Goal: Information Seeking & Learning: Learn about a topic

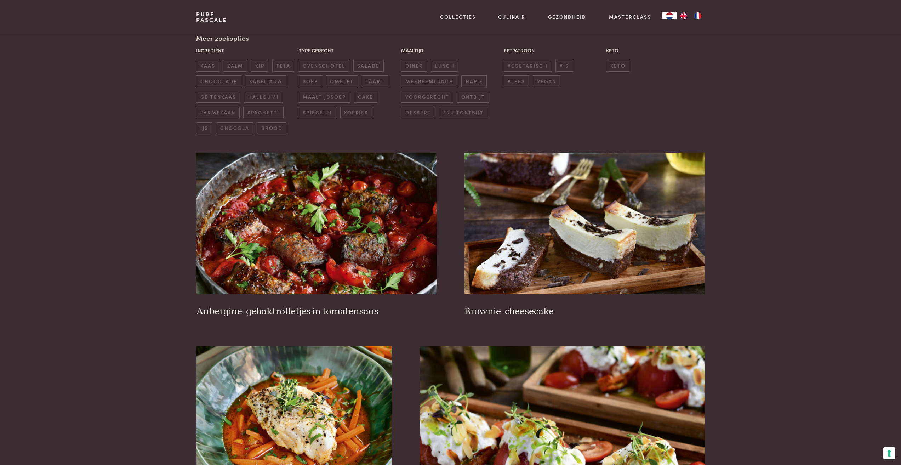
scroll to position [35, 0]
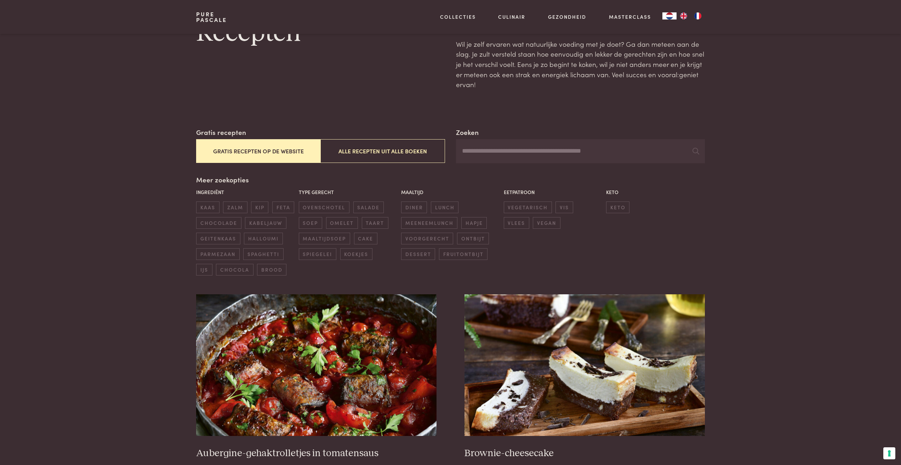
click at [253, 151] on button "Gratis recepten op de website" at bounding box center [258, 151] width 124 height 24
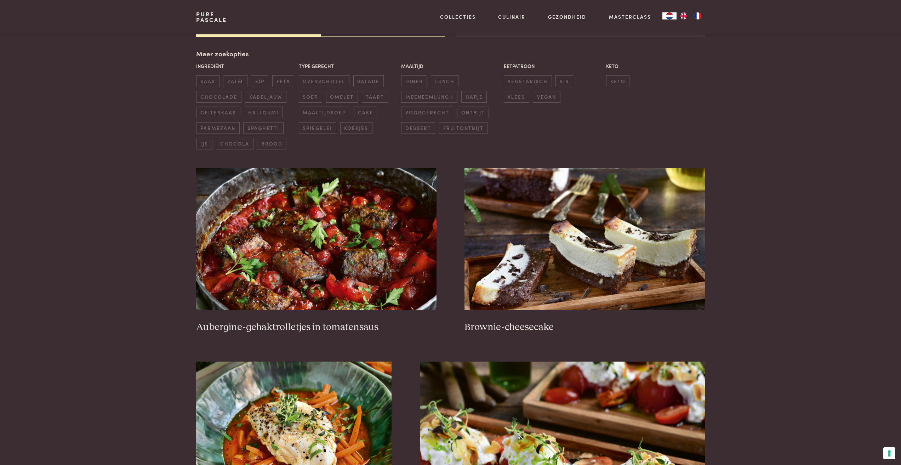
scroll to position [163, 0]
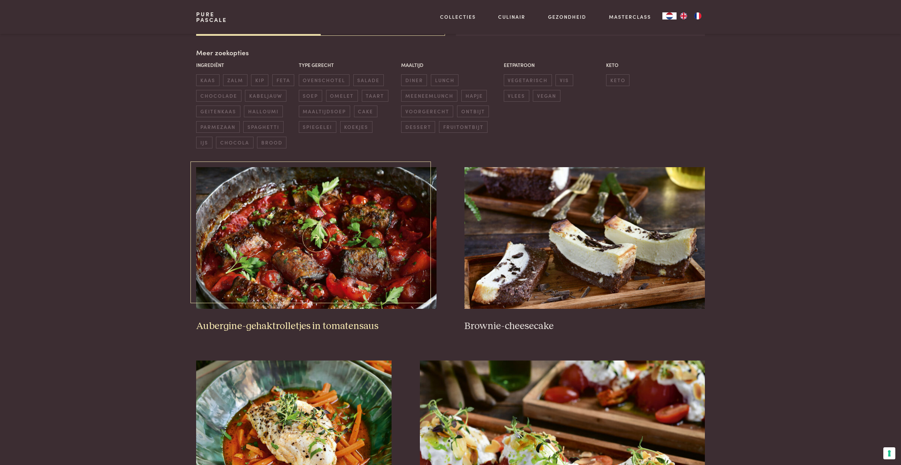
click at [295, 244] on img at bounding box center [316, 238] width 240 height 142
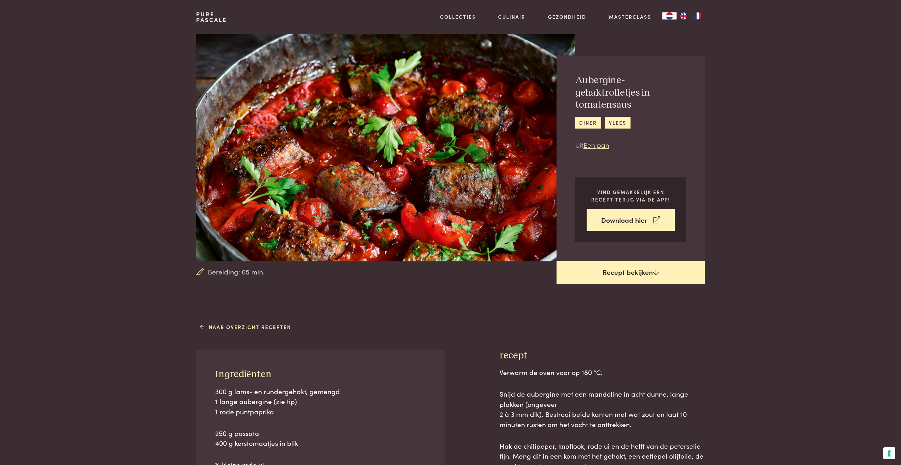
click at [635, 273] on link "Recept bekijken" at bounding box center [631, 272] width 148 height 23
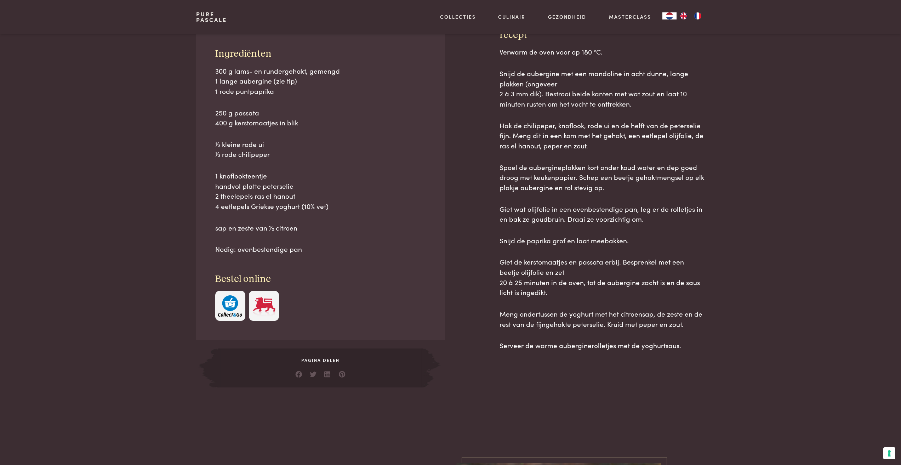
scroll to position [321, 0]
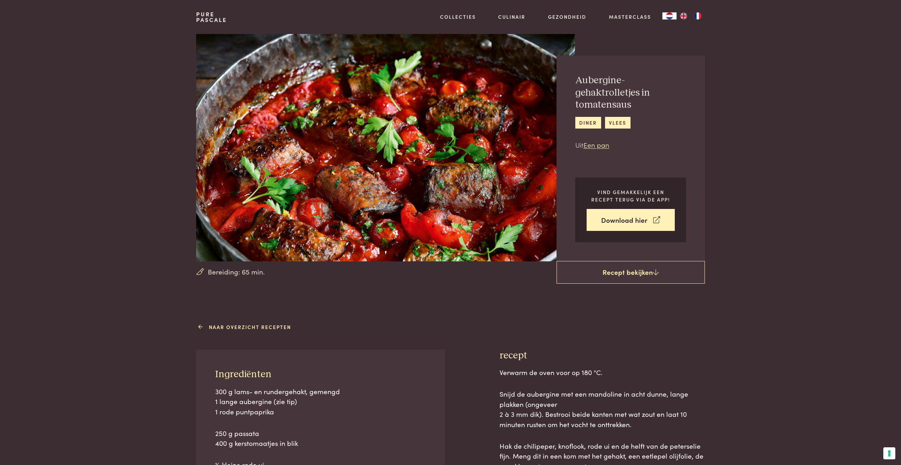
click at [239, 325] on link "Naar overzicht recepten" at bounding box center [245, 326] width 91 height 7
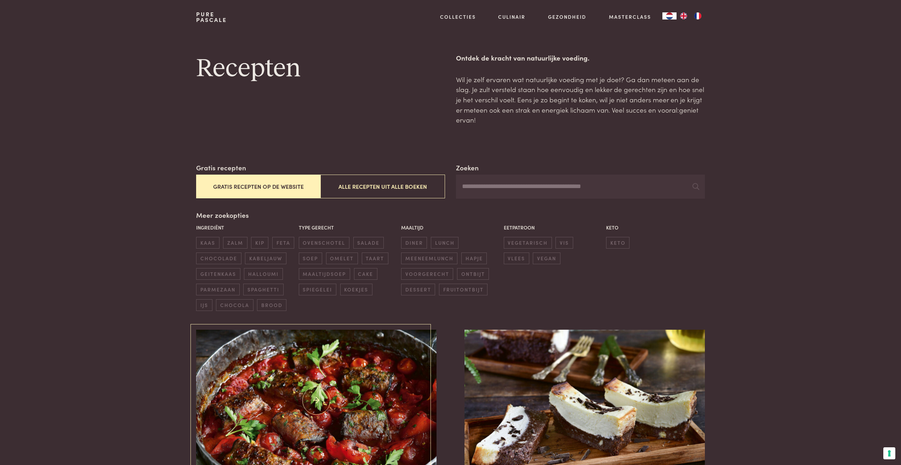
click at [363, 377] on img at bounding box center [316, 401] width 240 height 142
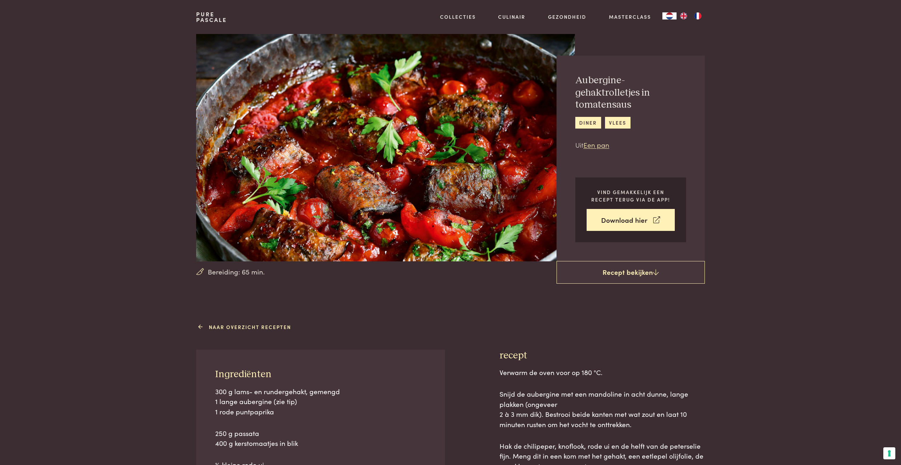
click at [238, 329] on link "Naar overzicht recepten" at bounding box center [245, 326] width 91 height 7
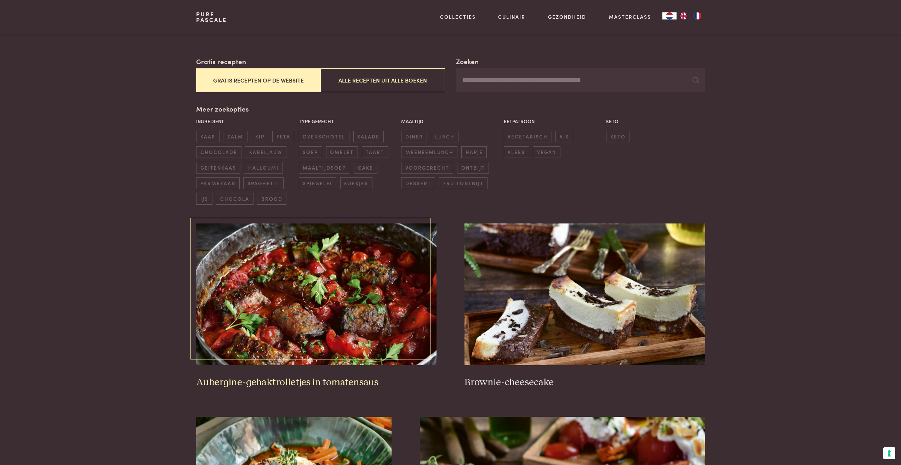
scroll to position [177, 0]
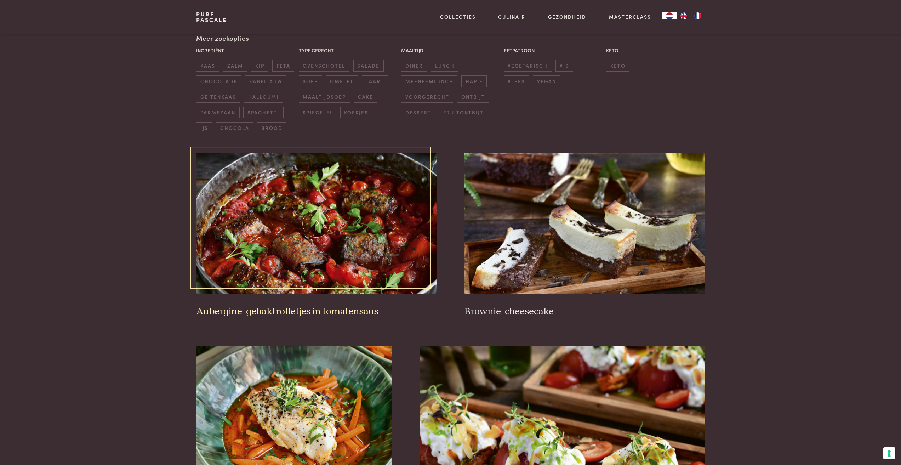
click at [352, 212] on img at bounding box center [316, 224] width 240 height 142
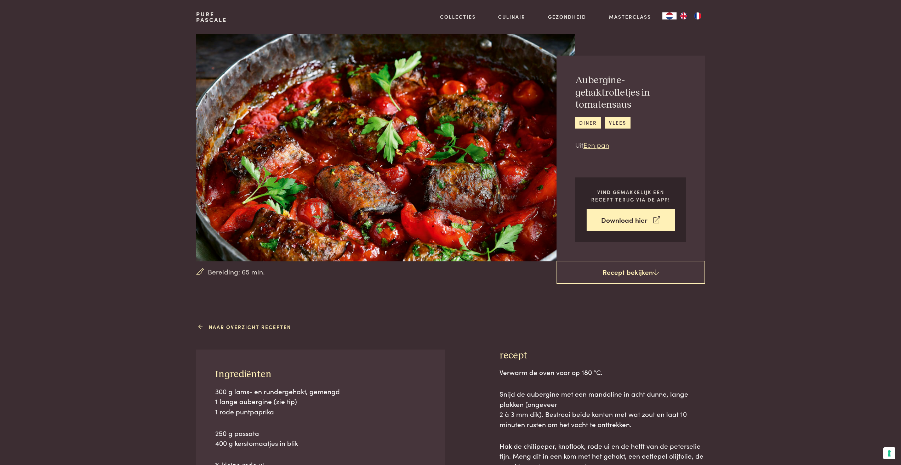
click at [238, 330] on link "Naar overzicht recepten" at bounding box center [245, 326] width 91 height 7
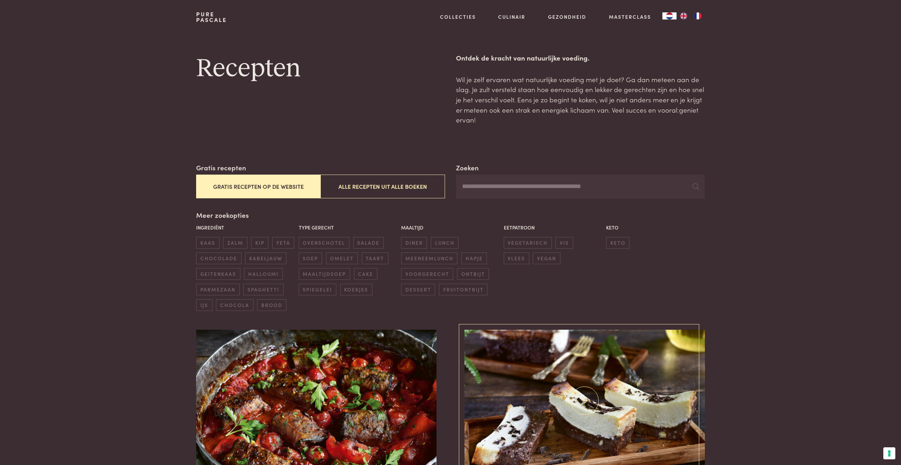
scroll to position [71, 0]
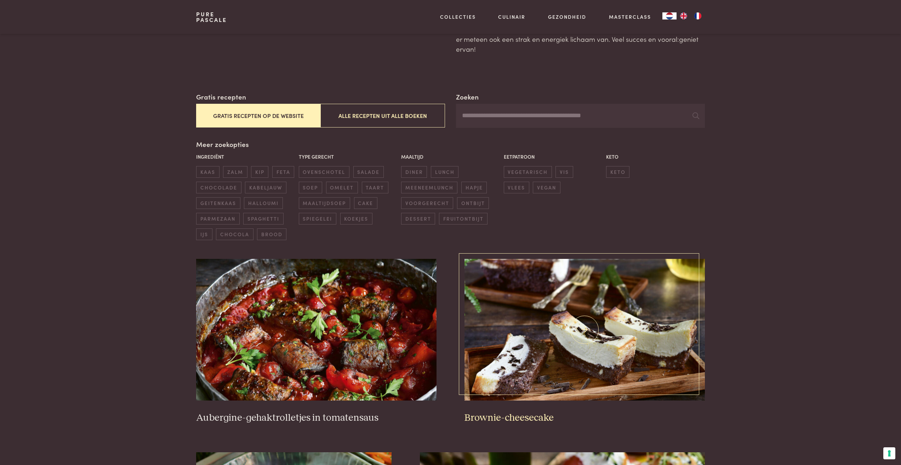
click at [556, 319] on img at bounding box center [585, 330] width 240 height 142
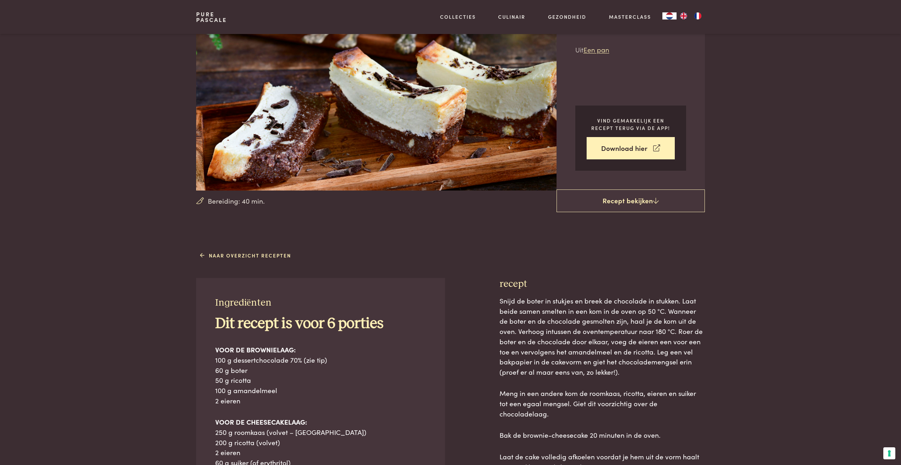
scroll to position [106, 0]
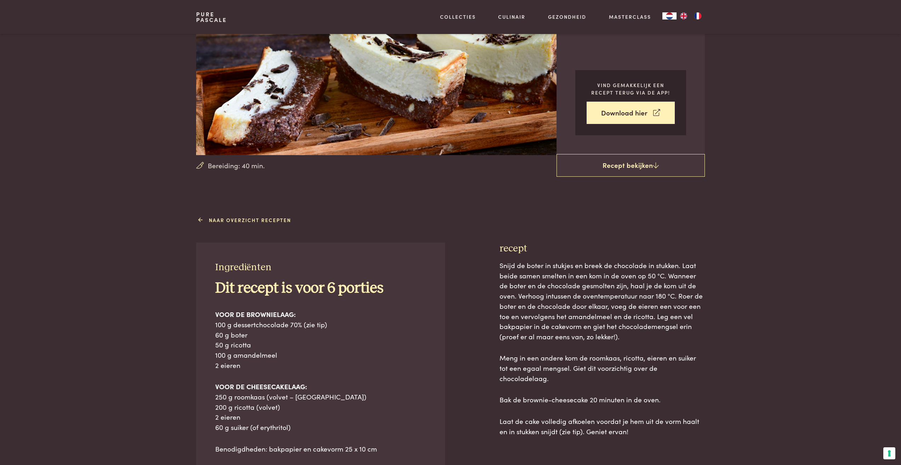
click at [250, 223] on link "Naar overzicht recepten" at bounding box center [245, 219] width 91 height 7
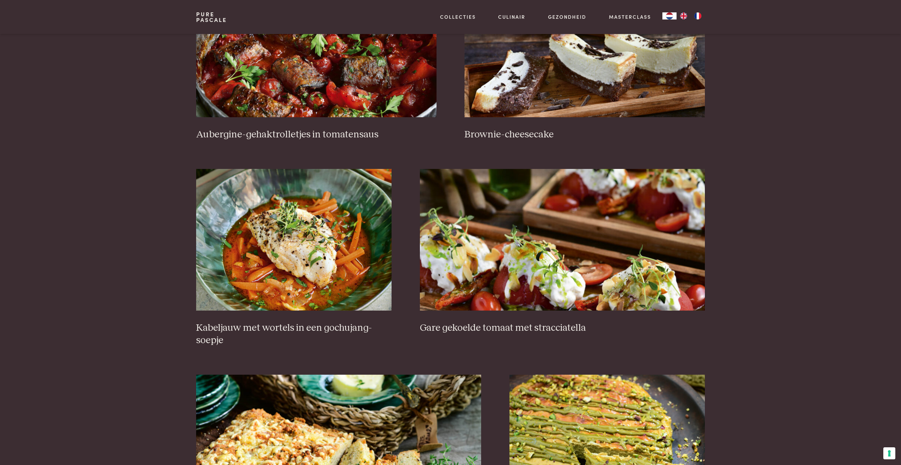
scroll to position [567, 0]
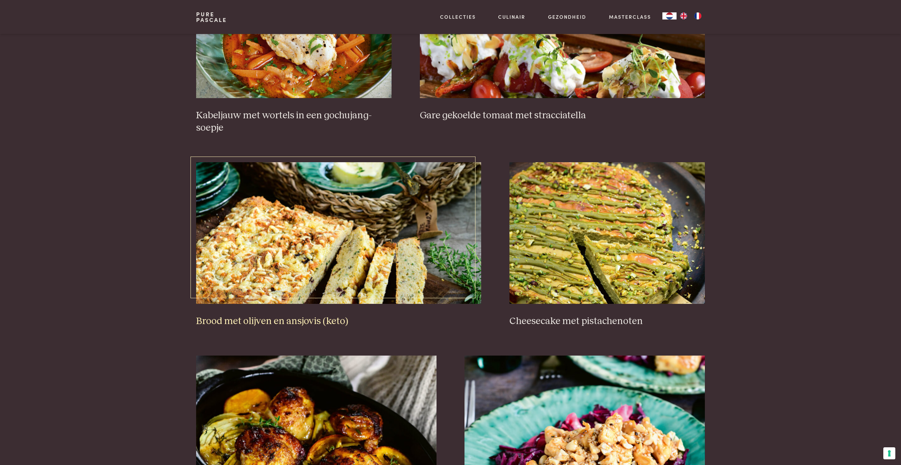
click at [298, 243] on img at bounding box center [338, 233] width 285 height 142
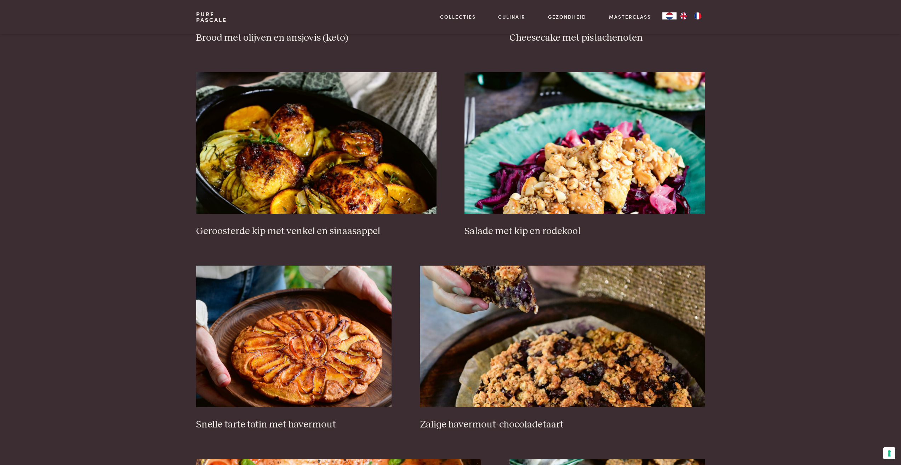
scroll to position [921, 0]
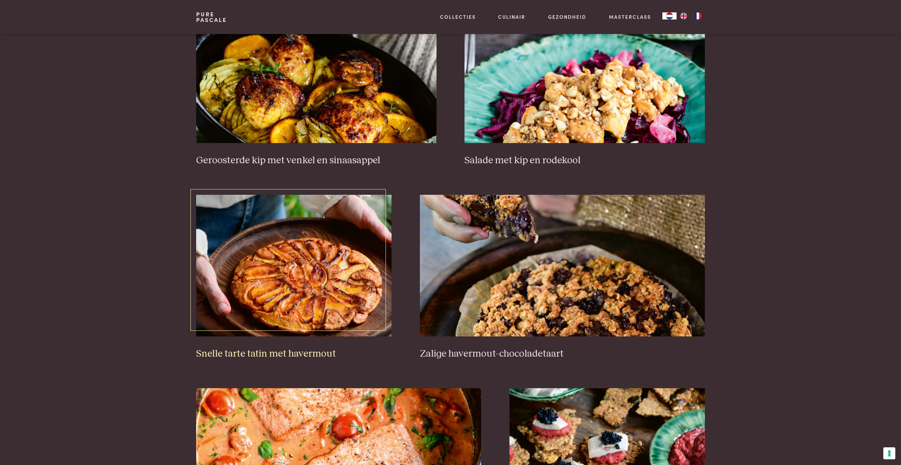
click at [315, 263] on img at bounding box center [294, 266] width 196 height 142
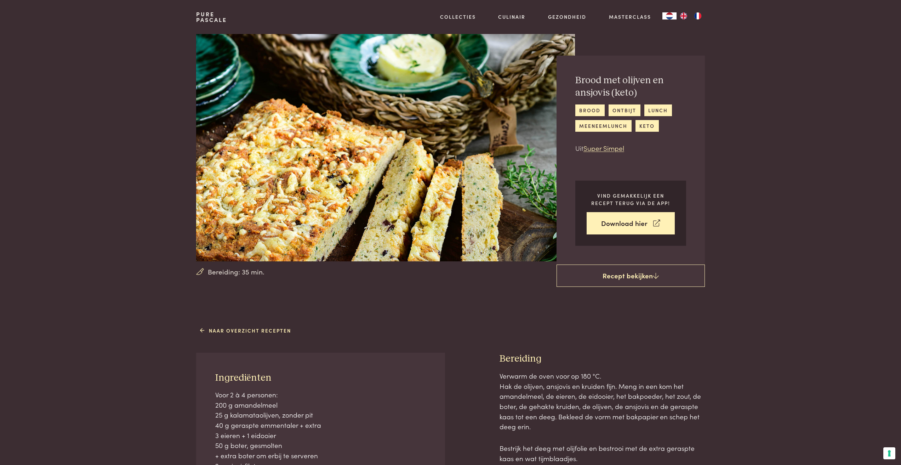
scroll to position [71, 0]
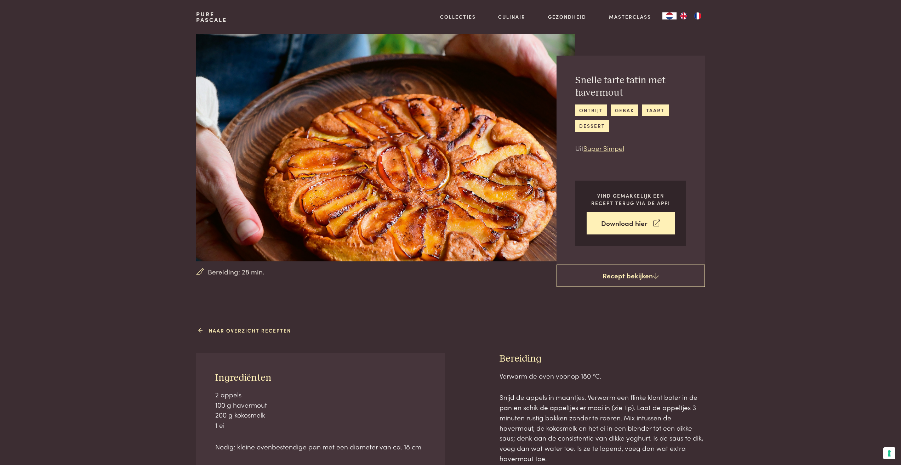
click at [256, 328] on link "Naar overzicht recepten" at bounding box center [245, 330] width 91 height 7
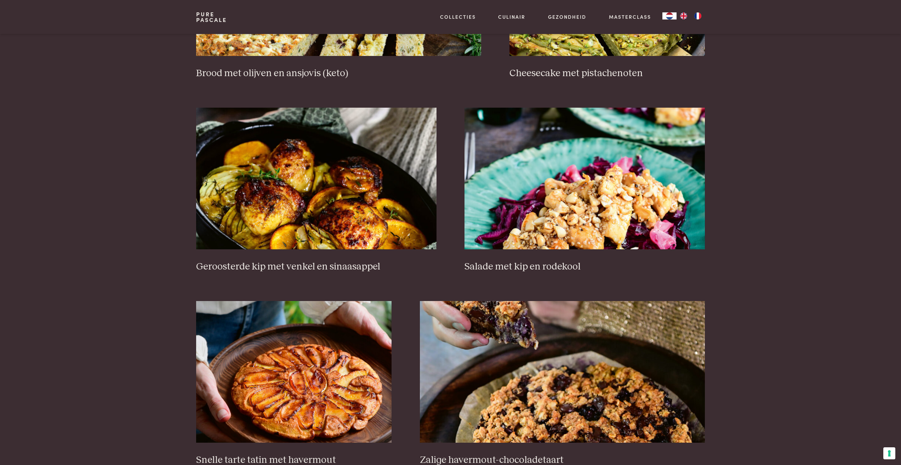
scroll to position [921, 0]
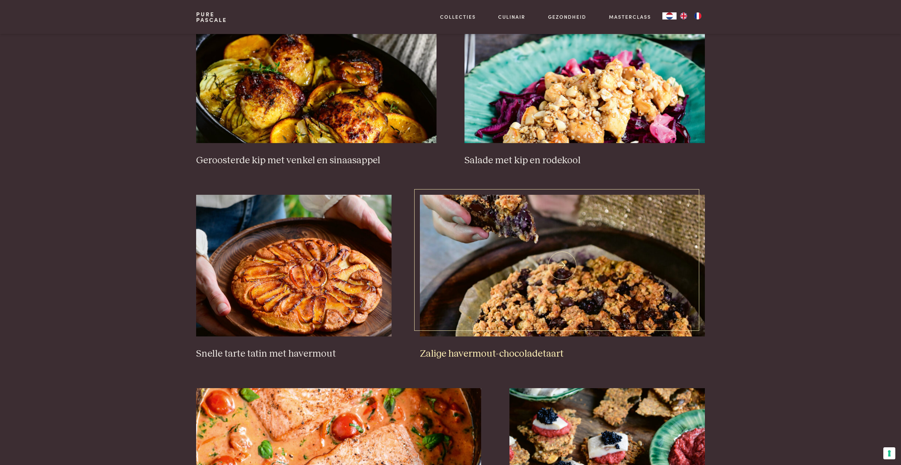
click at [582, 288] on img at bounding box center [562, 266] width 285 height 142
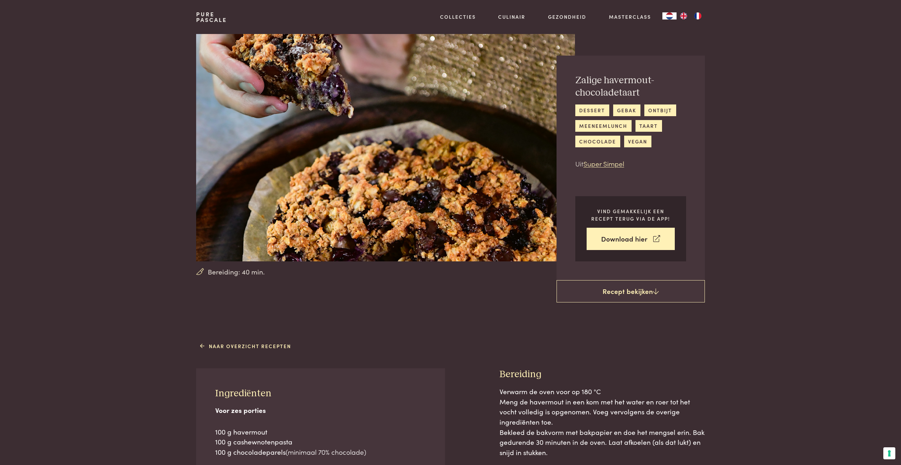
scroll to position [71, 0]
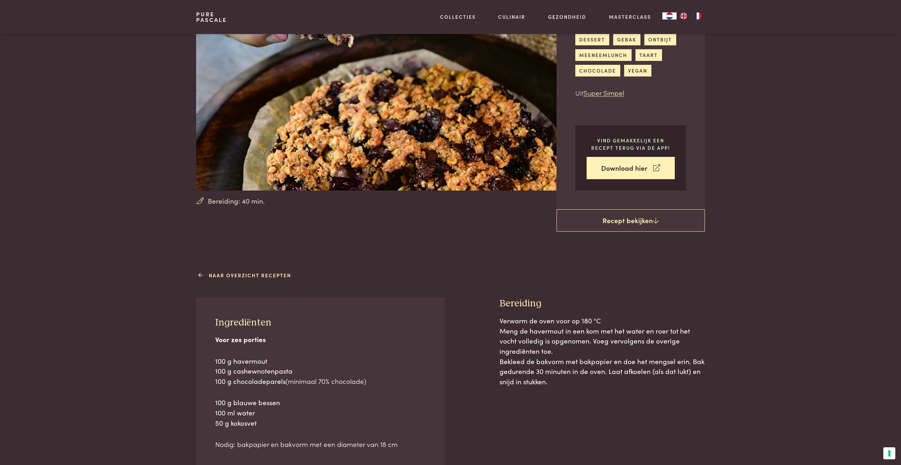
click at [251, 272] on link "Naar overzicht recepten" at bounding box center [245, 275] width 91 height 7
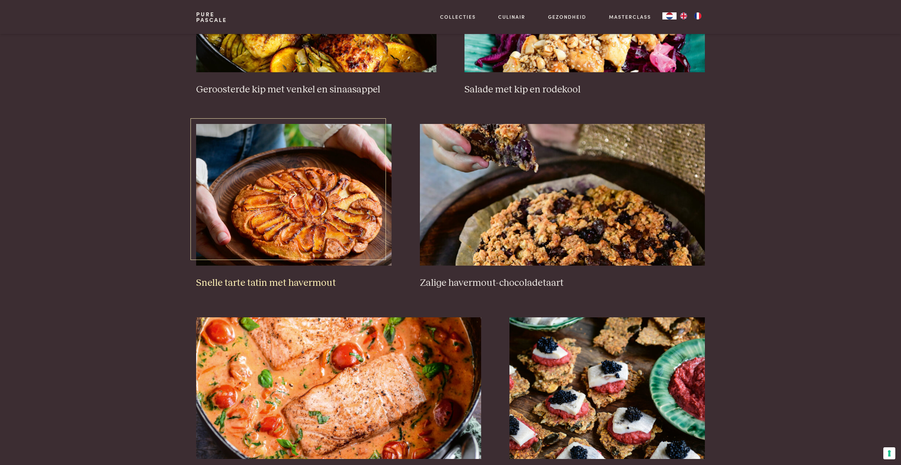
scroll to position [1098, 0]
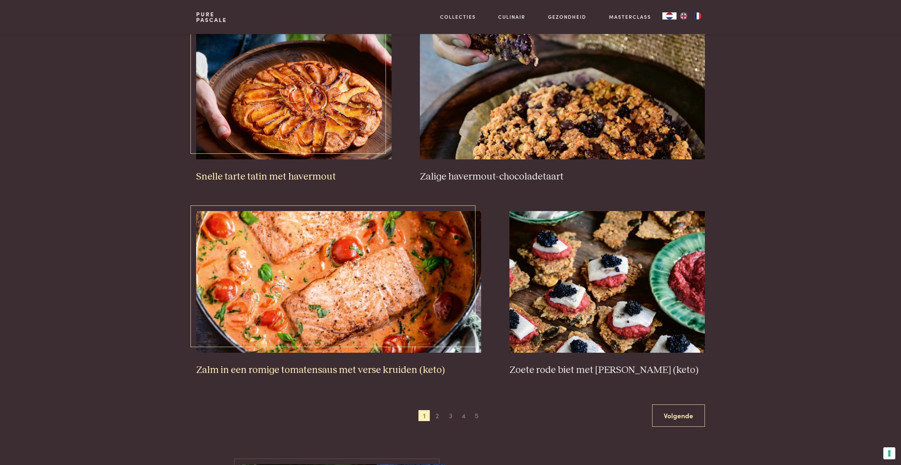
click at [346, 305] on img at bounding box center [338, 282] width 285 height 142
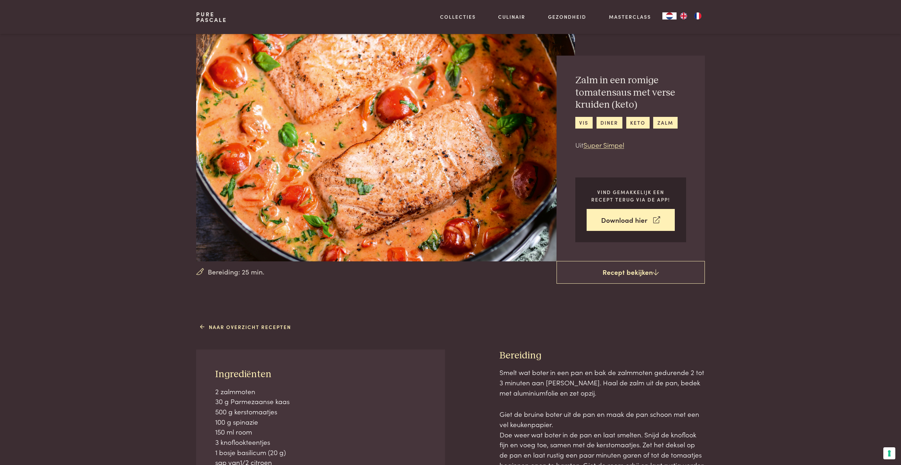
scroll to position [71, 0]
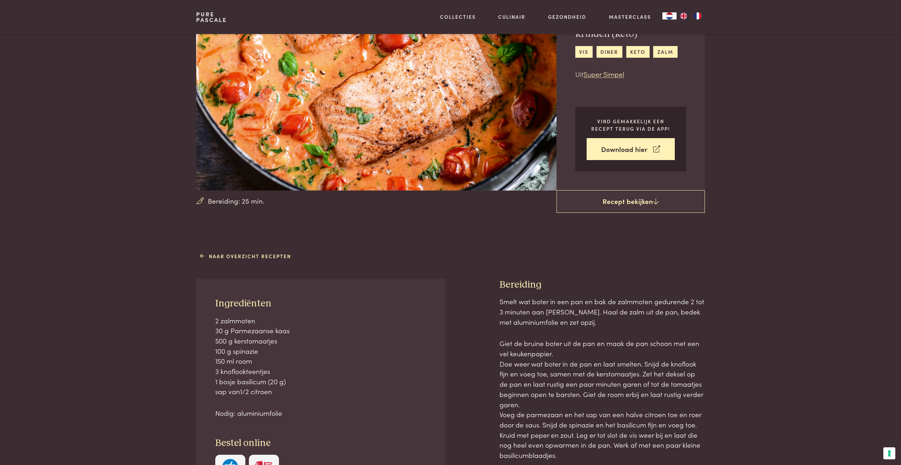
click at [235, 251] on div "Naar overzicht recepten Ingrediënten 2 zalmmoten 30 g Parmezaanse kaas 500 g ke…" at bounding box center [450, 400] width 531 height 301
click at [244, 256] on link "Naar overzicht recepten" at bounding box center [245, 256] width 91 height 7
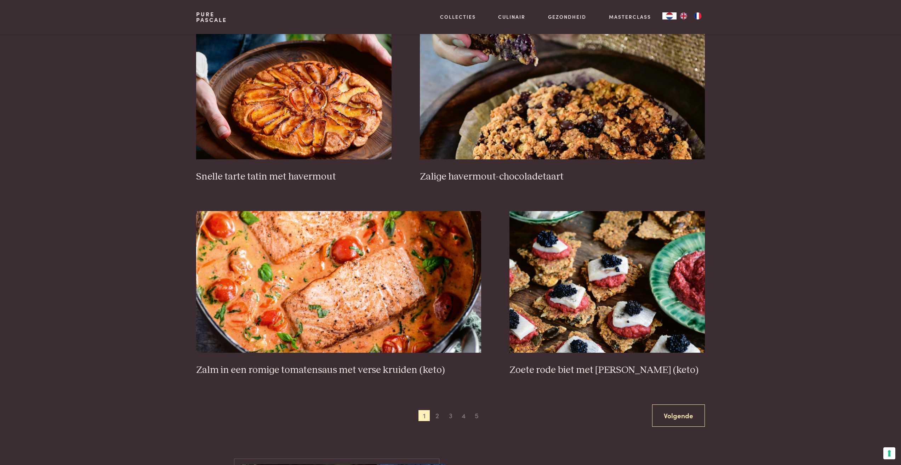
scroll to position [1275, 0]
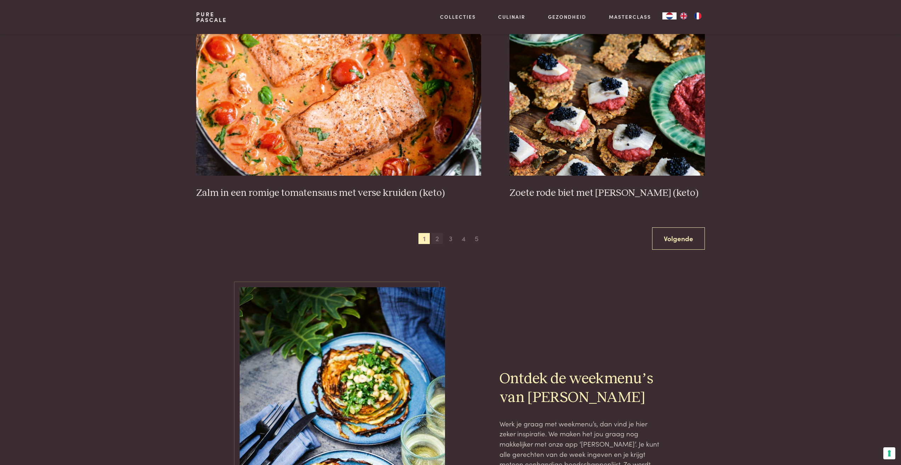
click at [439, 238] on span "2" at bounding box center [437, 238] width 11 height 11
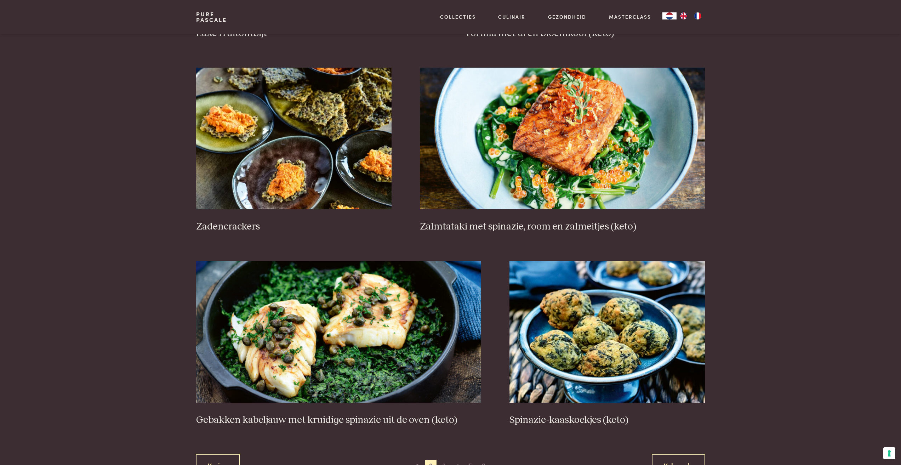
scroll to position [1190, 0]
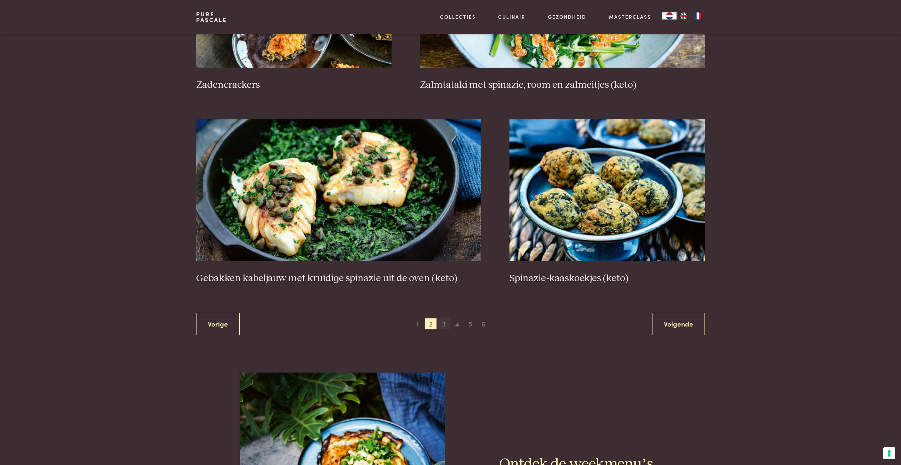
click at [443, 324] on span "3" at bounding box center [443, 323] width 11 height 11
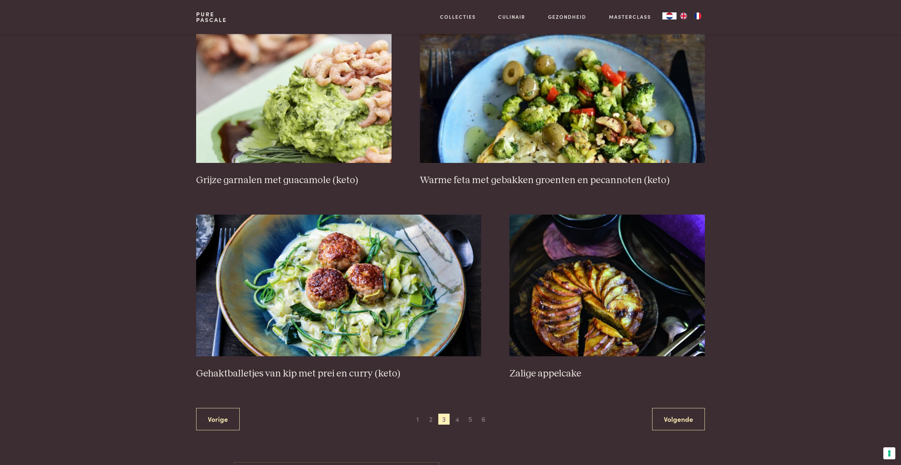
scroll to position [1190, 0]
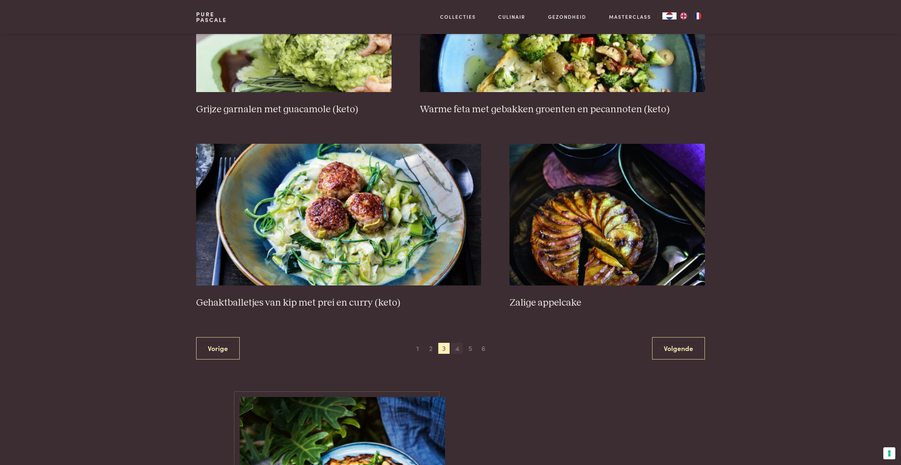
click at [459, 346] on span "4" at bounding box center [457, 348] width 11 height 11
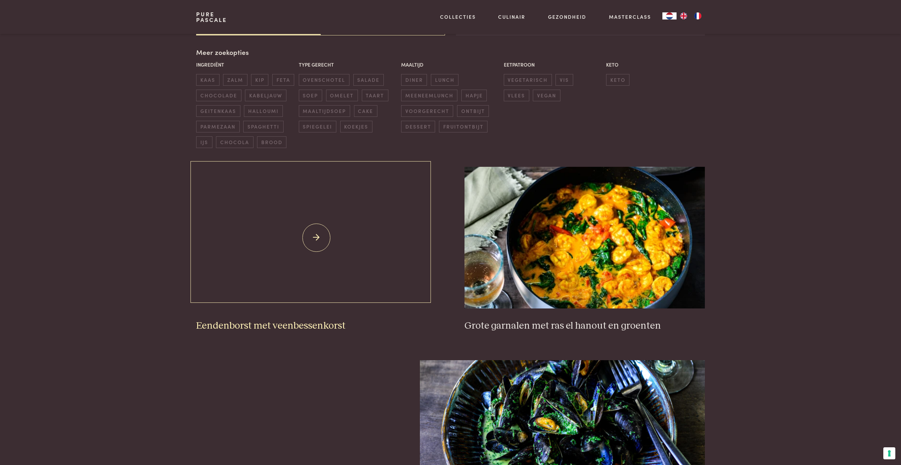
scroll to position [163, 0]
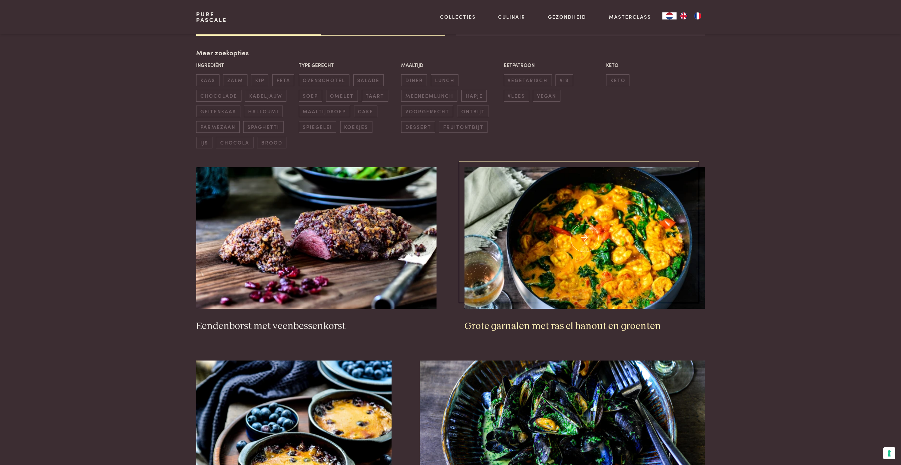
click at [557, 244] on img at bounding box center [585, 238] width 240 height 142
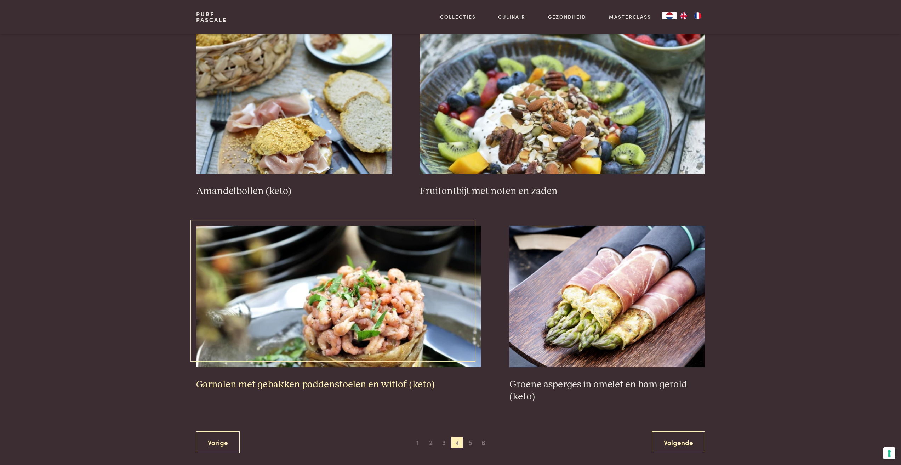
scroll to position [1190, 0]
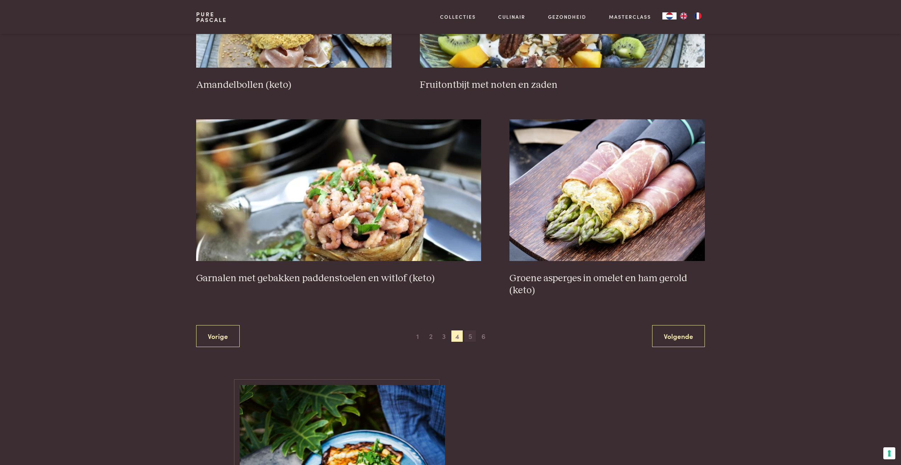
click at [470, 337] on span "5" at bounding box center [470, 335] width 11 height 11
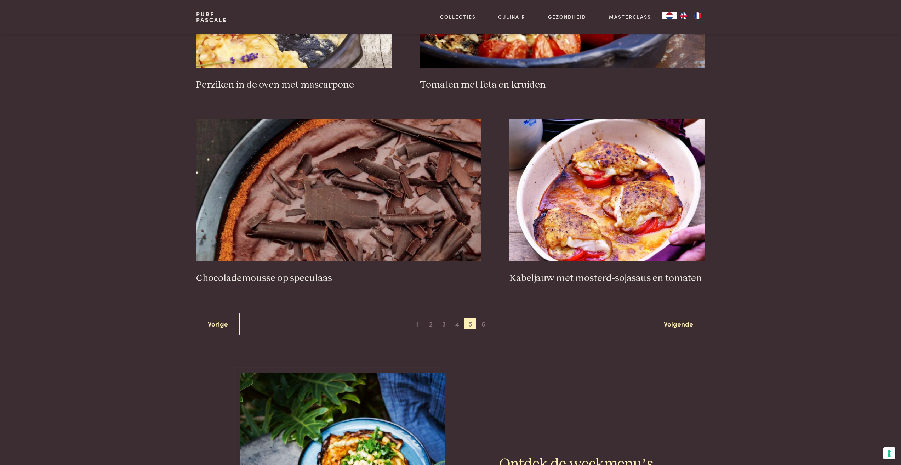
scroll to position [1225, 0]
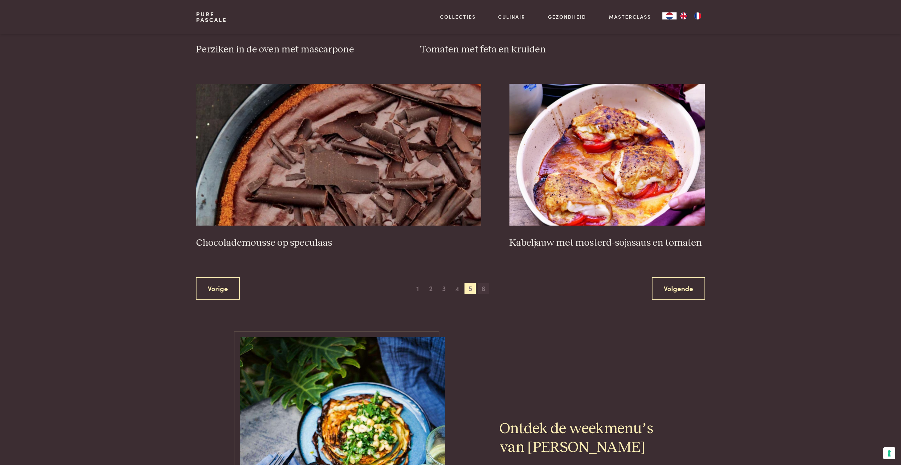
click at [486, 287] on span "6" at bounding box center [483, 288] width 11 height 11
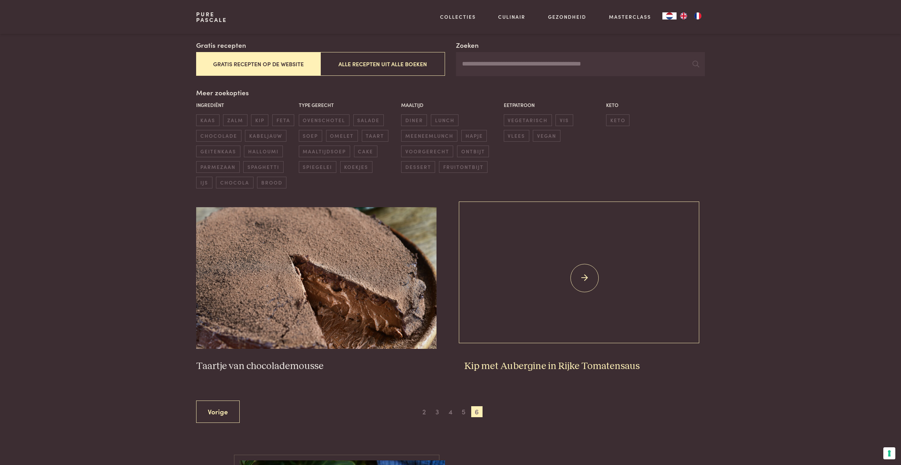
scroll to position [121, 0]
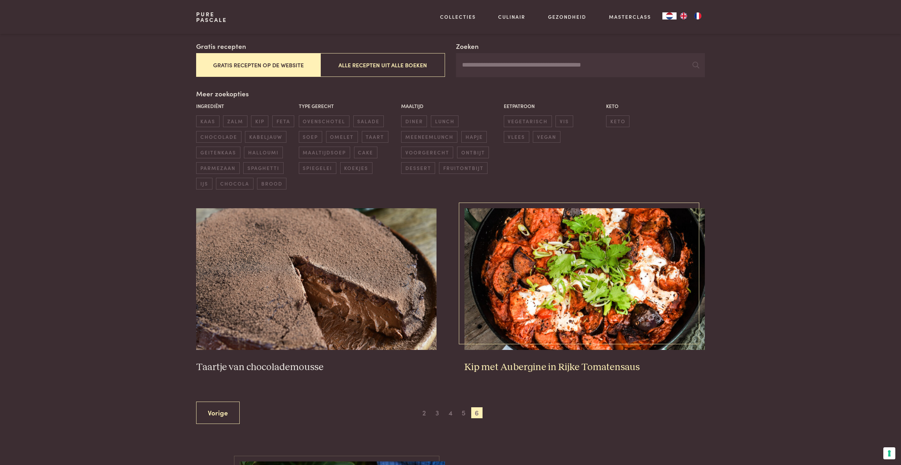
click at [658, 287] on img at bounding box center [585, 279] width 240 height 142
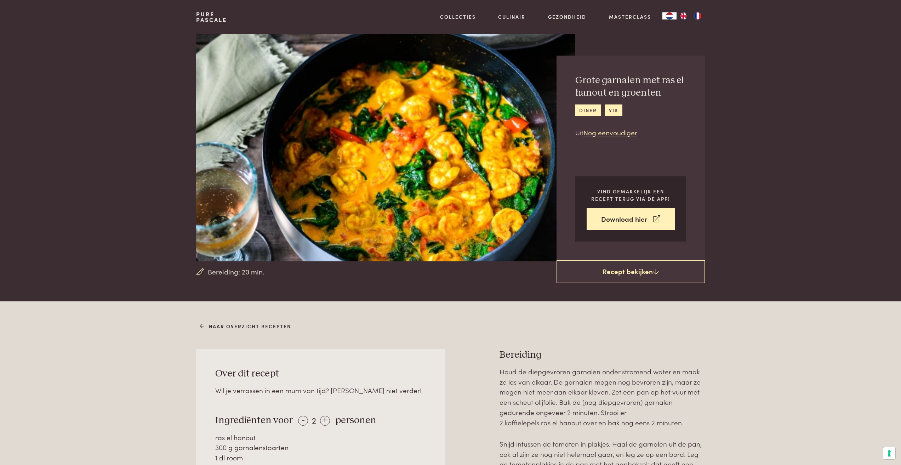
scroll to position [106, 0]
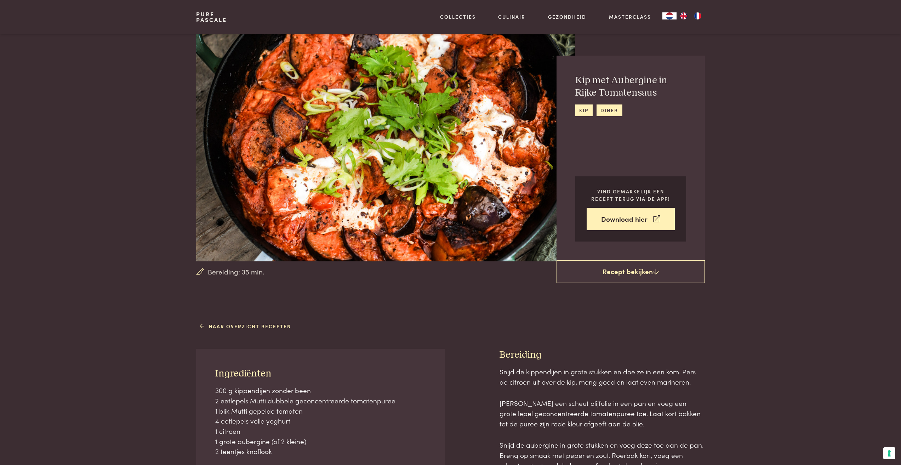
scroll to position [106, 0]
